Goal: Transaction & Acquisition: Purchase product/service

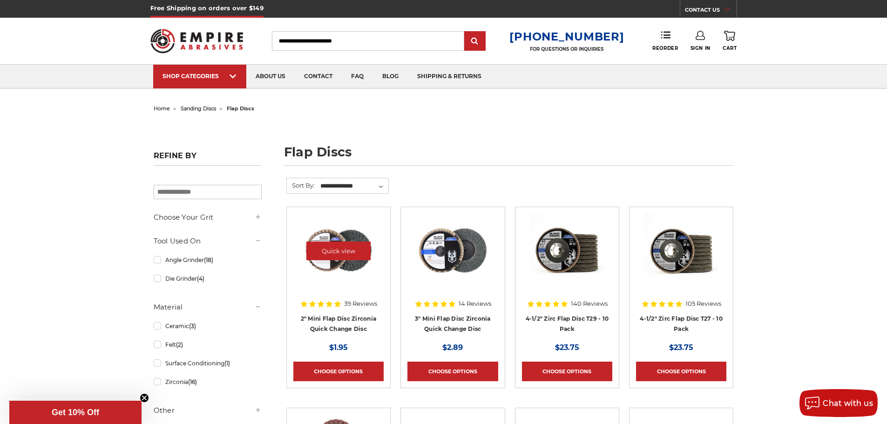
click at [355, 263] on img at bounding box center [338, 251] width 75 height 75
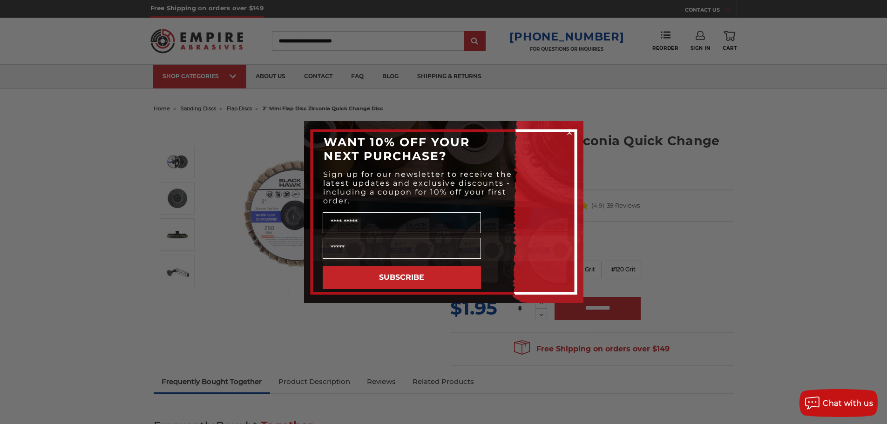
click at [566, 131] on circle "Close dialog" at bounding box center [569, 133] width 9 height 9
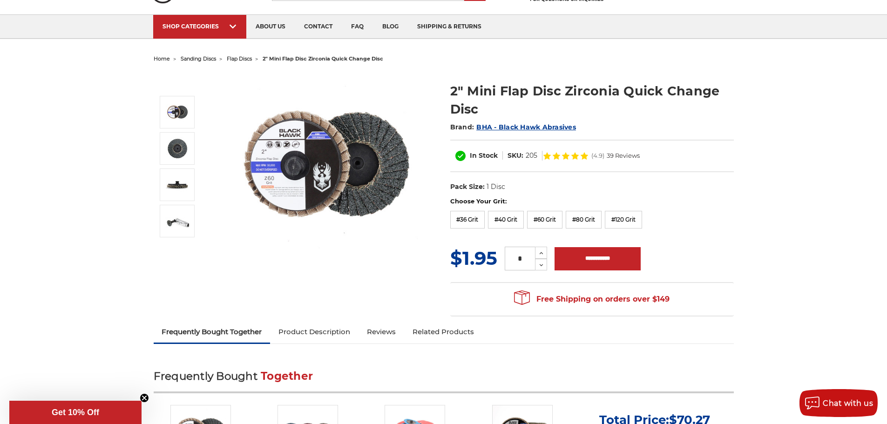
scroll to position [47, 0]
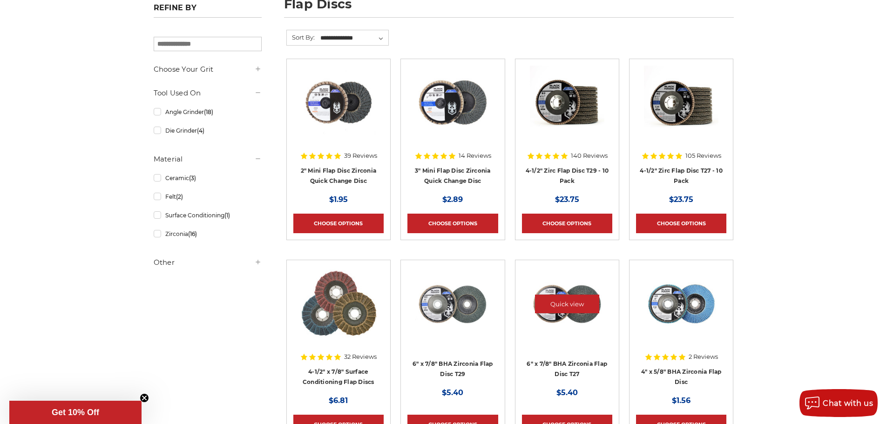
scroll to position [186, 0]
